Goal: Information Seeking & Learning: Understand process/instructions

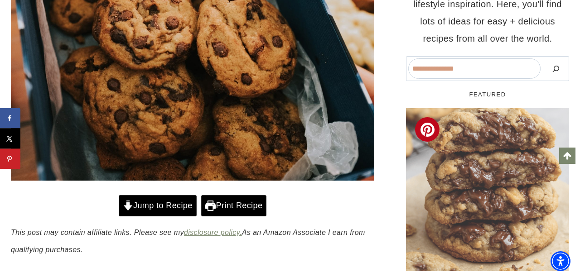
scroll to position [267, 0]
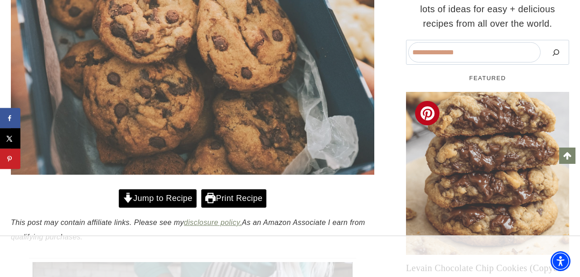
click at [158, 189] on link "Jump to Recipe" at bounding box center [158, 198] width 78 height 19
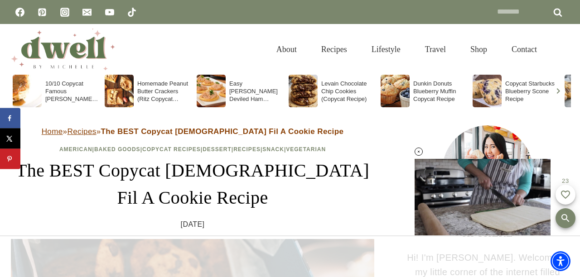
click at [189, 59] on div "About Recipes Lifestyle Travel Shop Contact Search" at bounding box center [379, 49] width 380 height 51
